Goal: Information Seeking & Learning: Check status

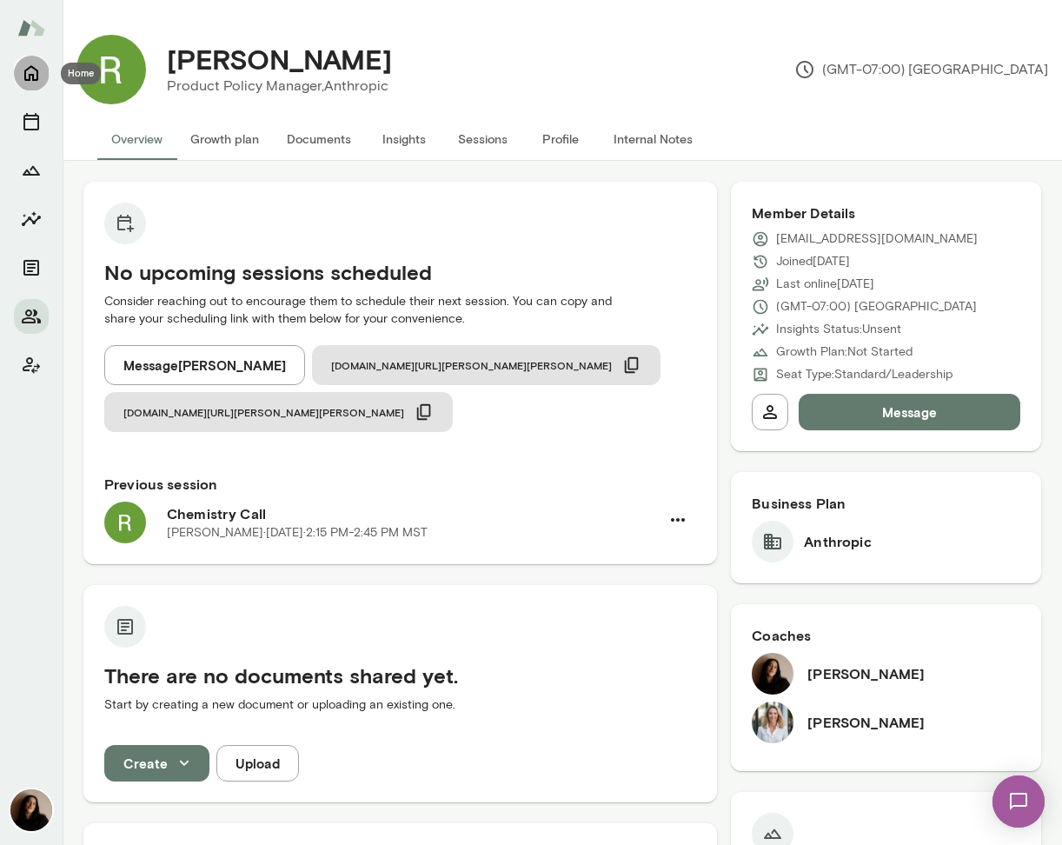
click at [27, 76] on icon "Home" at bounding box center [31, 73] width 21 height 21
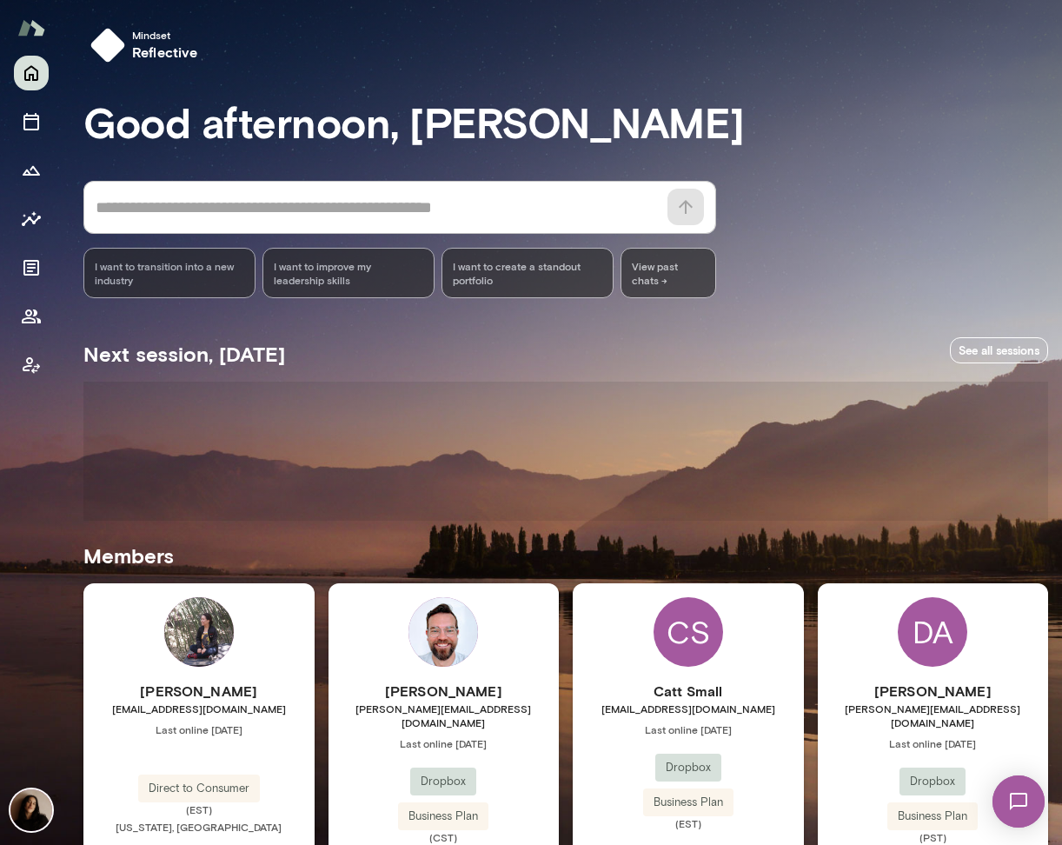
scroll to position [402, 0]
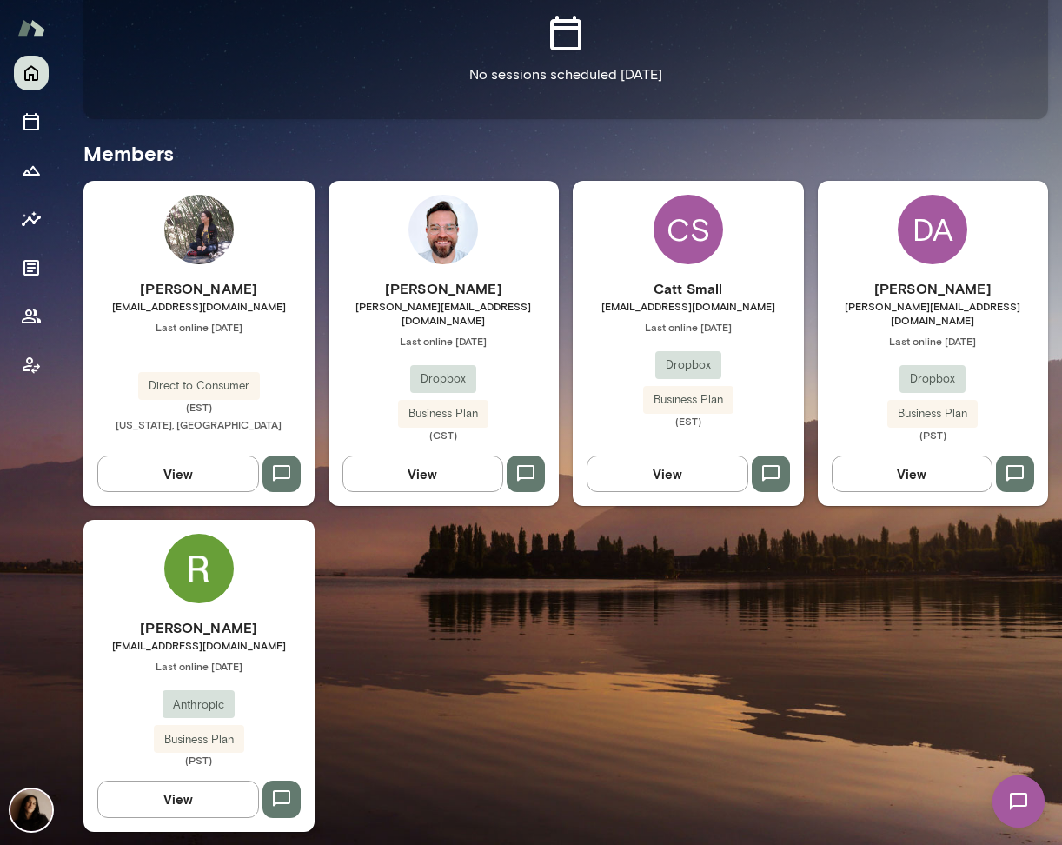
click at [203, 559] on img at bounding box center [199, 569] width 70 height 70
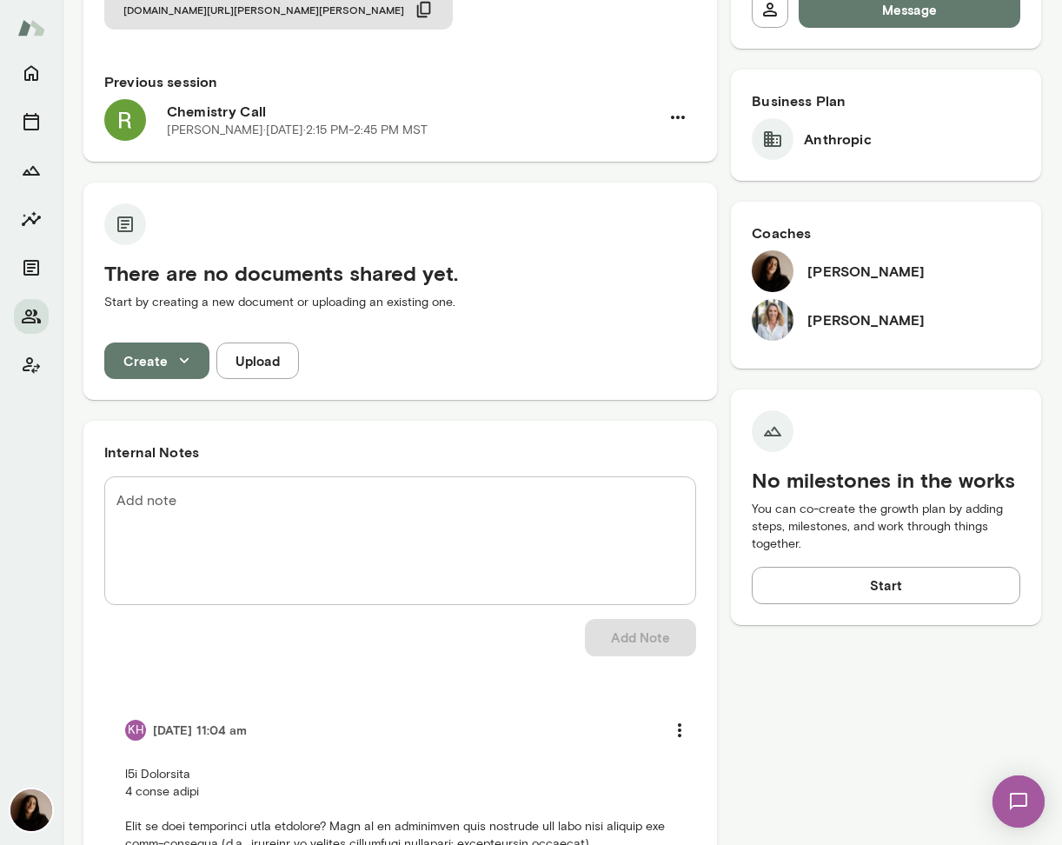
click at [894, 313] on h6 "[PERSON_NAME]" at bounding box center [865, 319] width 117 height 21
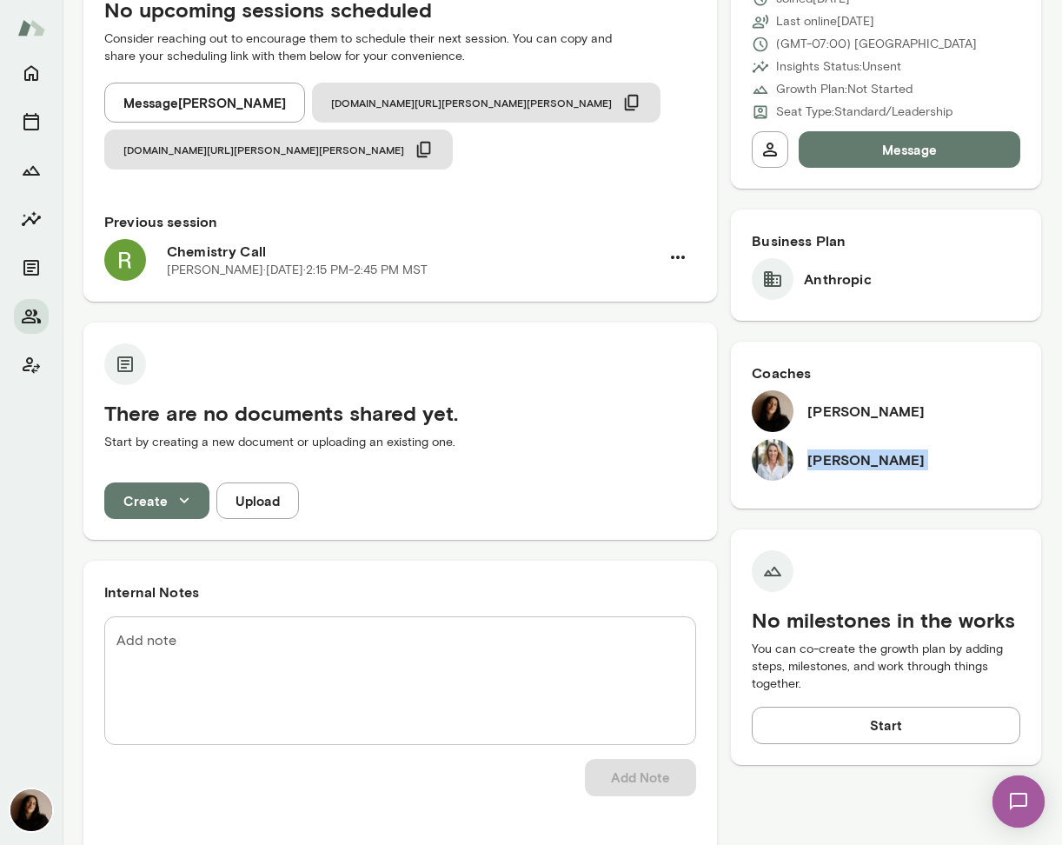
scroll to position [261, 0]
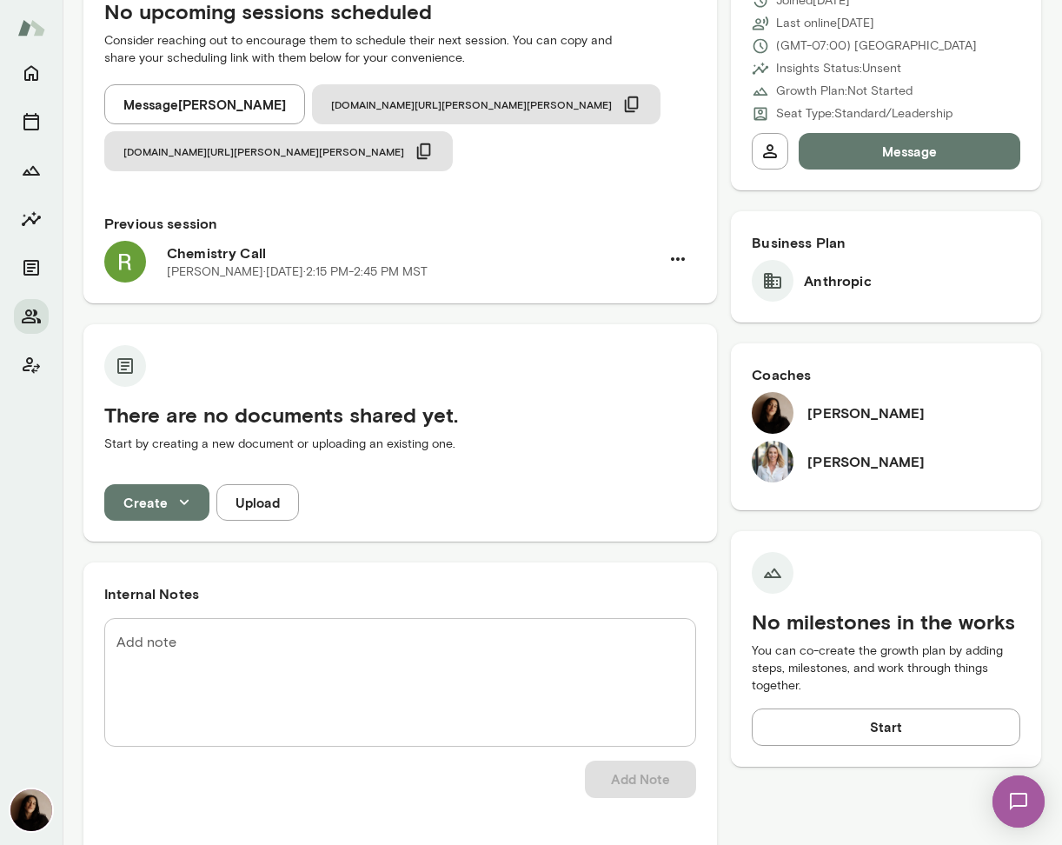
click at [759, 308] on div "Business Plan Anthropic" at bounding box center [886, 266] width 310 height 111
click at [778, 283] on icon at bounding box center [772, 280] width 21 height 21
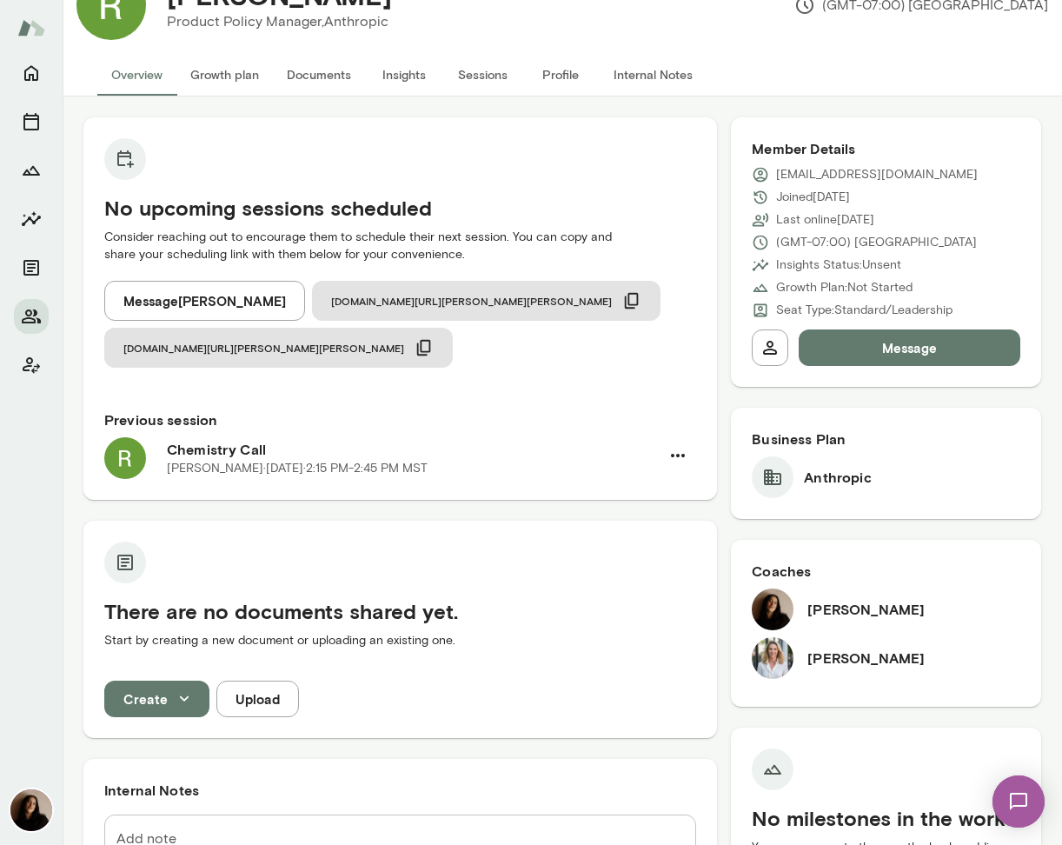
scroll to position [0, 0]
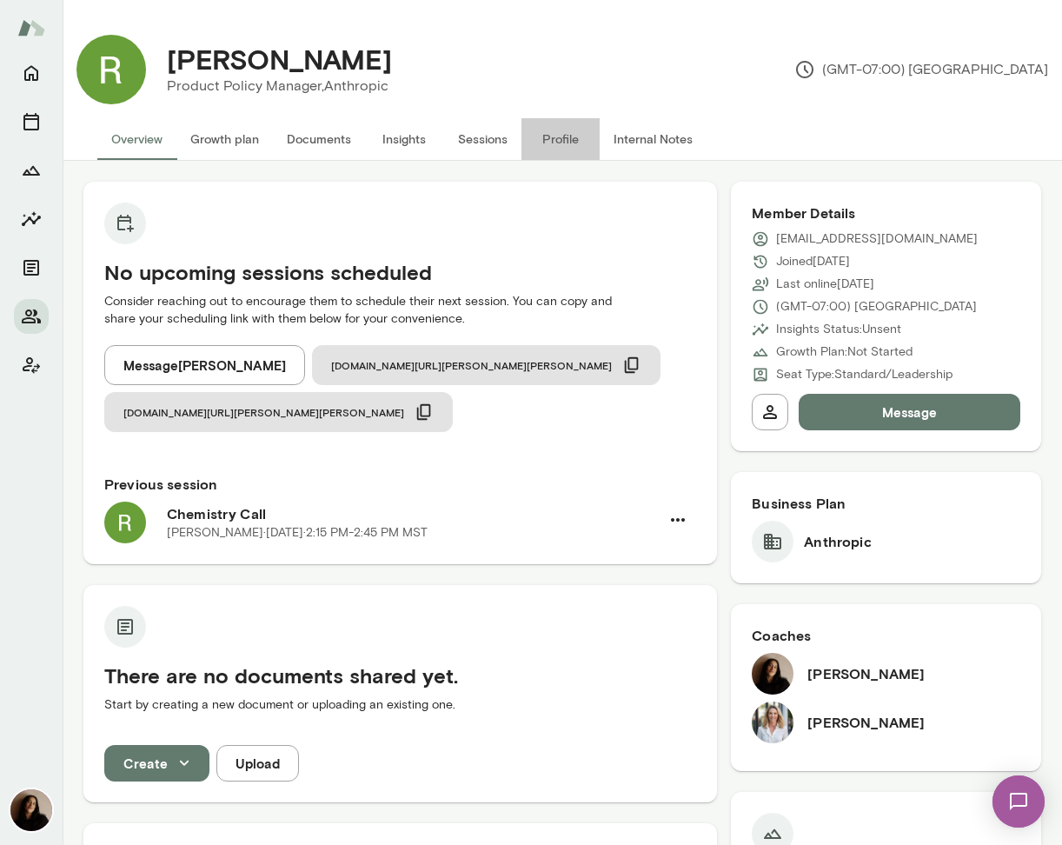
click at [564, 130] on button "Profile" at bounding box center [560, 139] width 78 height 42
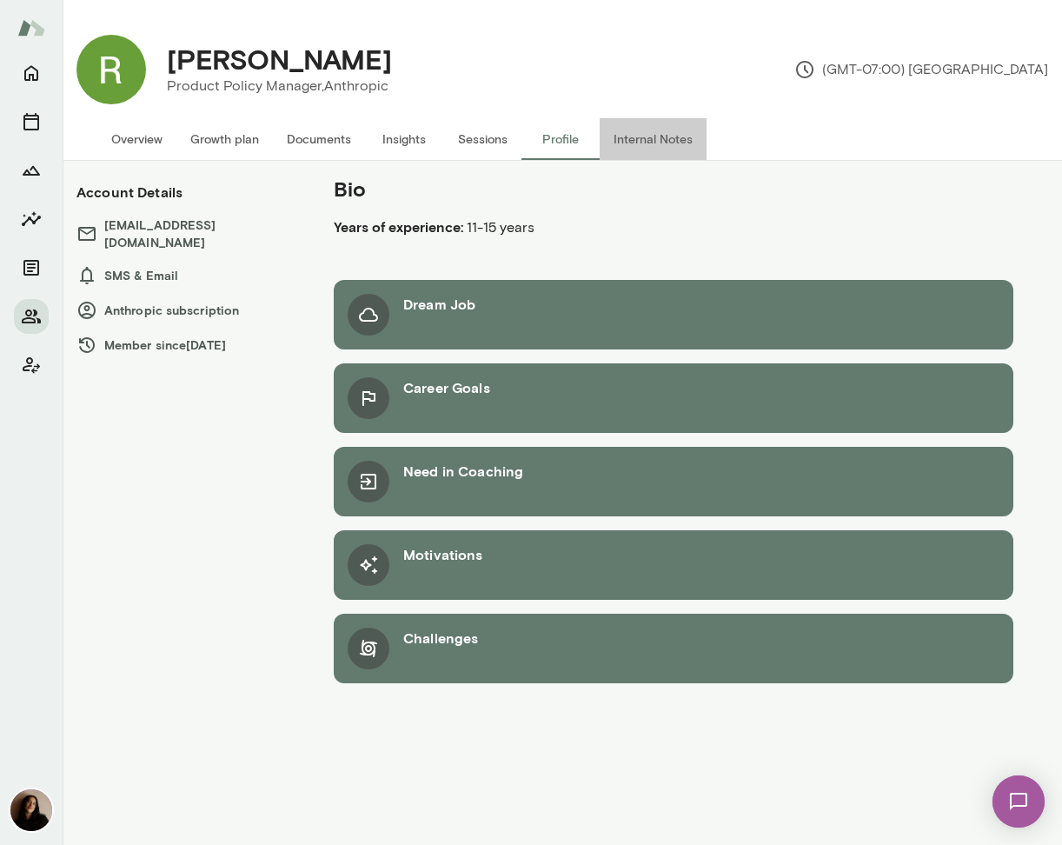
click at [683, 127] on button "Internal Notes" at bounding box center [653, 139] width 107 height 42
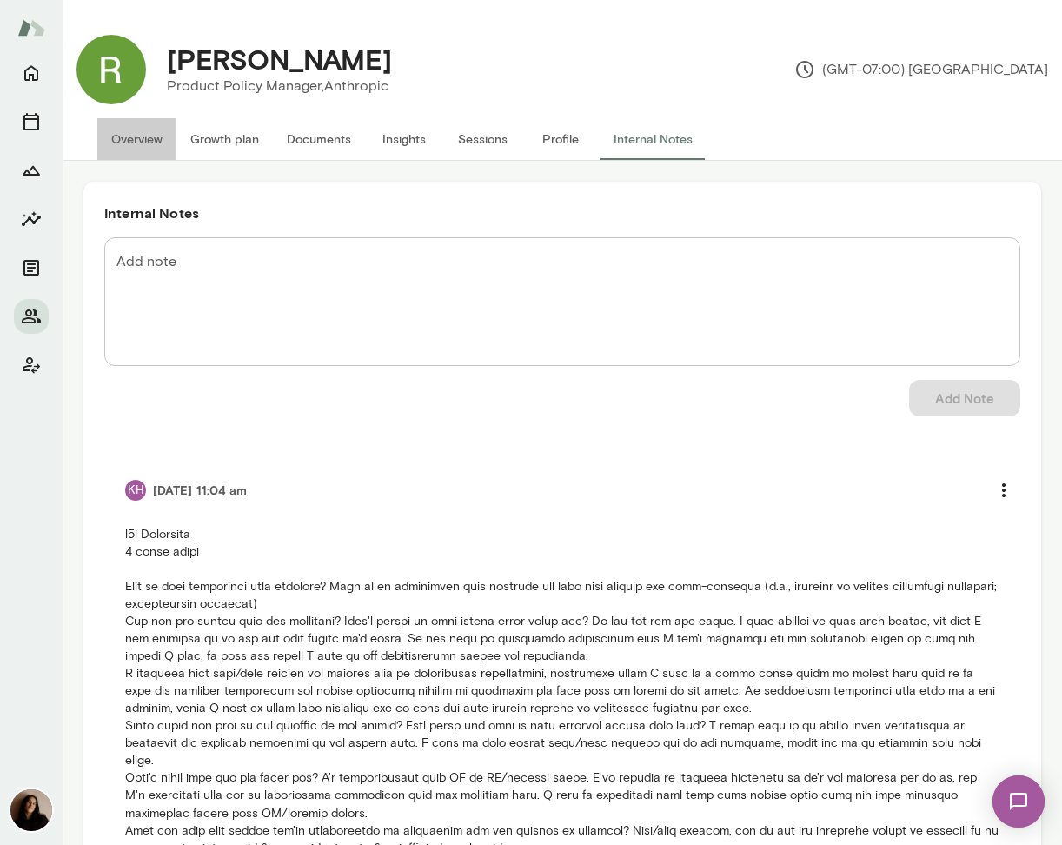
click at [122, 153] on button "Overview" at bounding box center [136, 139] width 79 height 42
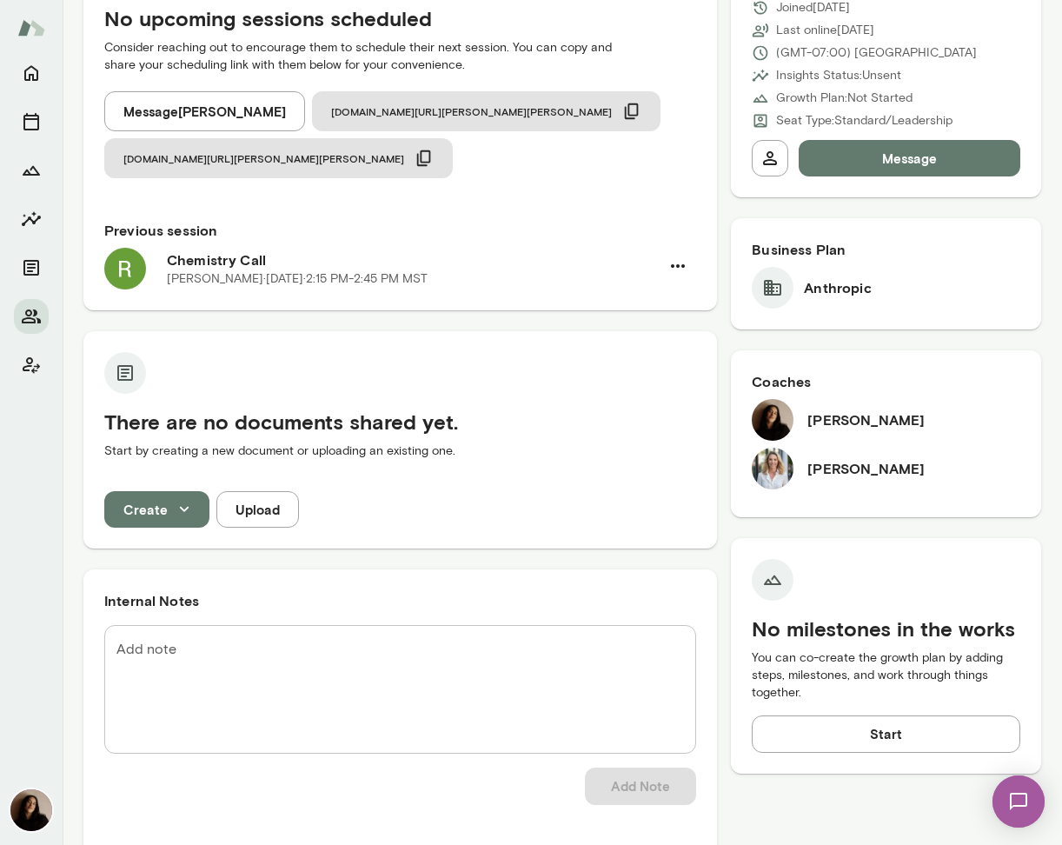
click at [271, 270] on p "[PERSON_NAME][DATE] · 2:15 PM-2:45 PM MST" at bounding box center [297, 278] width 261 height 17
